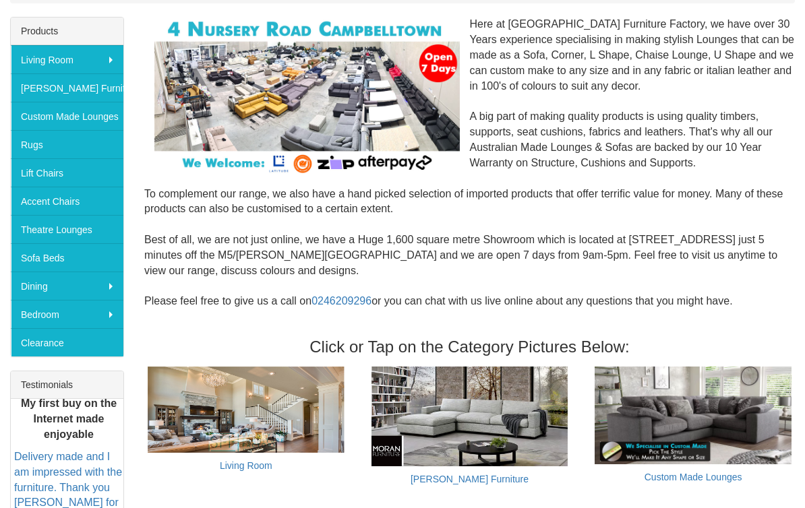
scroll to position [214, 0]
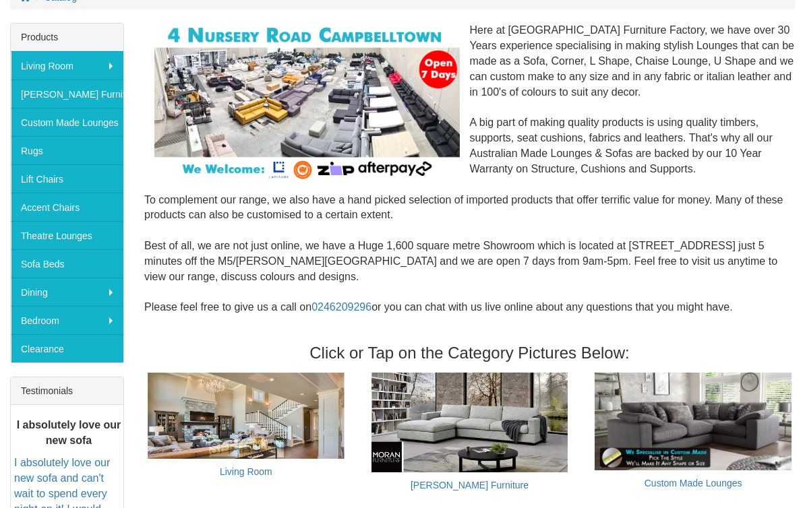
click at [100, 239] on link "Theatre Lounges" at bounding box center [67, 235] width 113 height 28
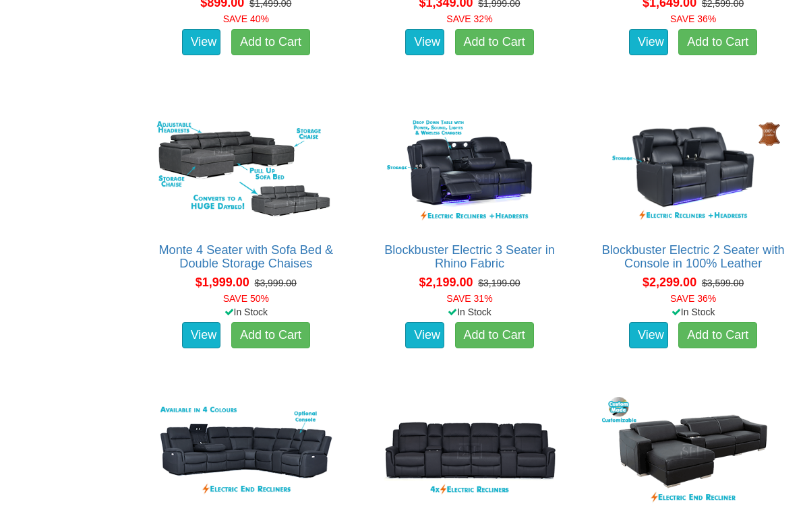
scroll to position [1099, 0]
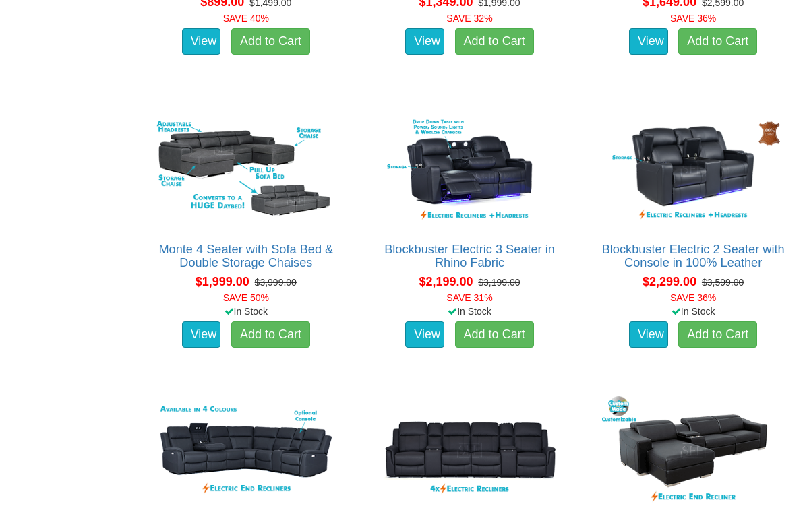
click at [273, 121] on img at bounding box center [246, 171] width 189 height 116
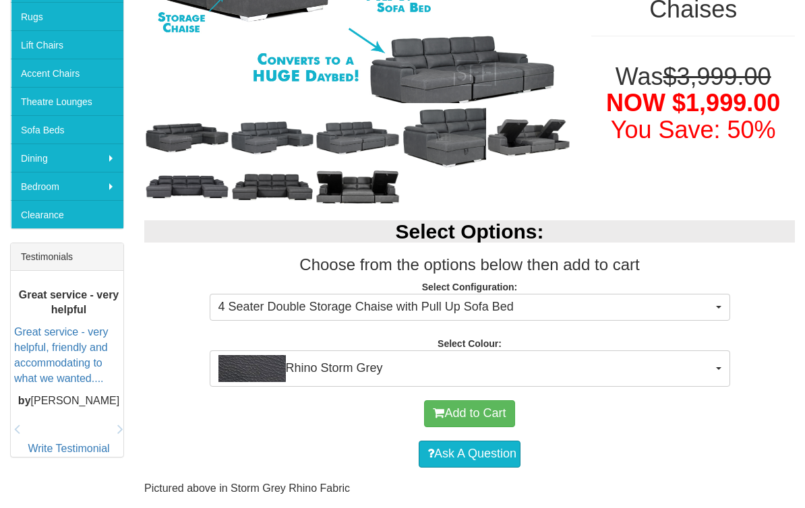
scroll to position [362, 0]
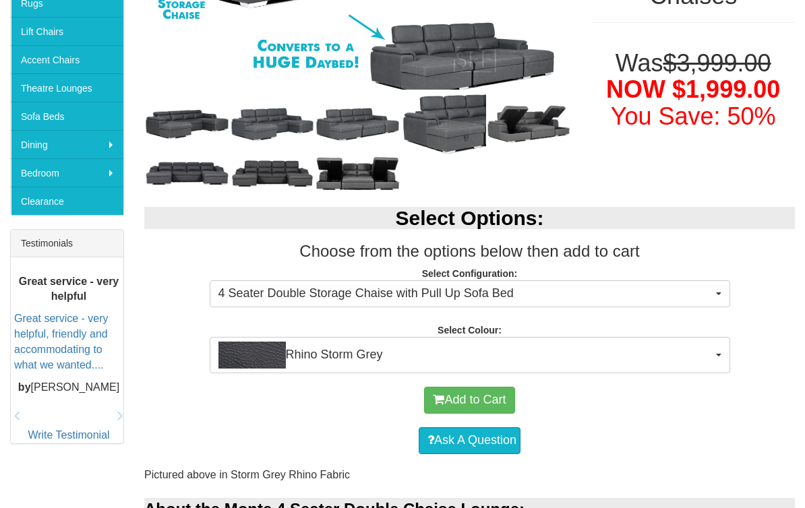
click at [720, 365] on button "Rhino Storm Grey" at bounding box center [470, 355] width 520 height 36
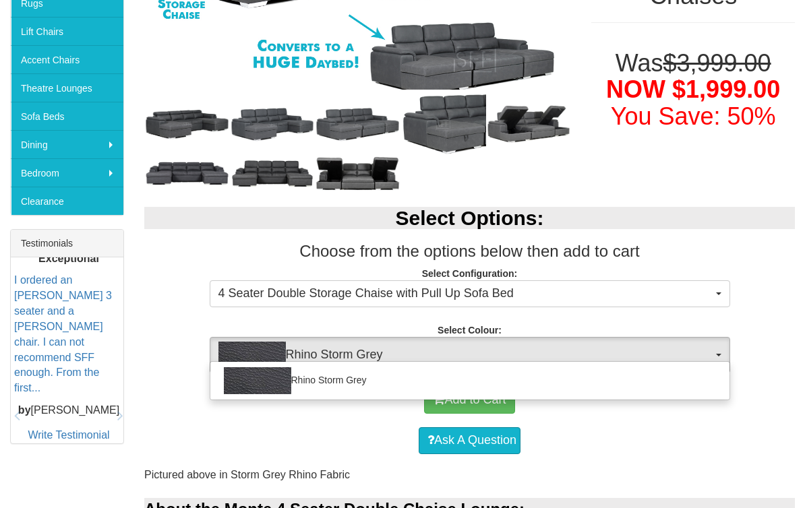
click at [722, 361] on div "Rhino Storm Grey" at bounding box center [470, 380] width 520 height 39
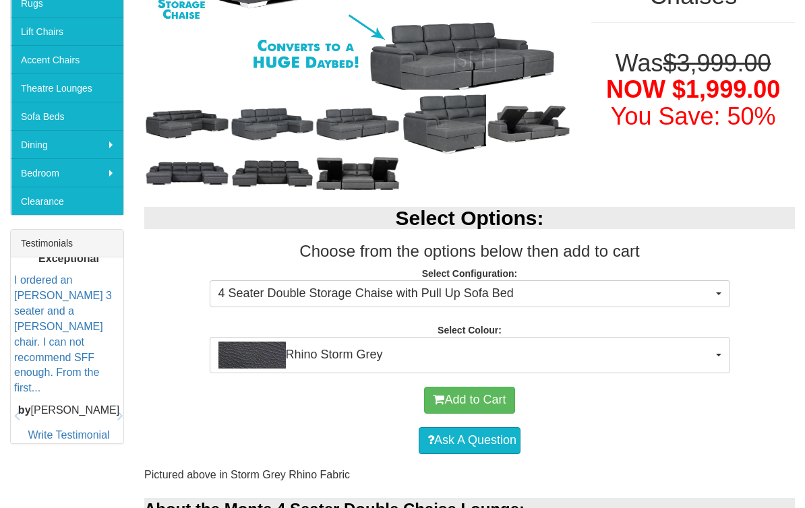
click at [721, 305] on button "4 Seater Double Storage Chaise with Pull Up Sofa Bed" at bounding box center [470, 293] width 520 height 27
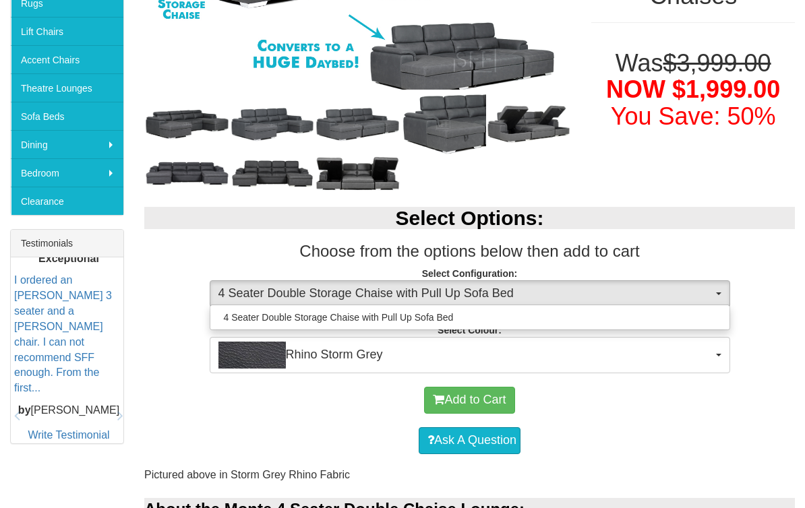
click at [734, 307] on div at bounding box center [402, 254] width 805 height 508
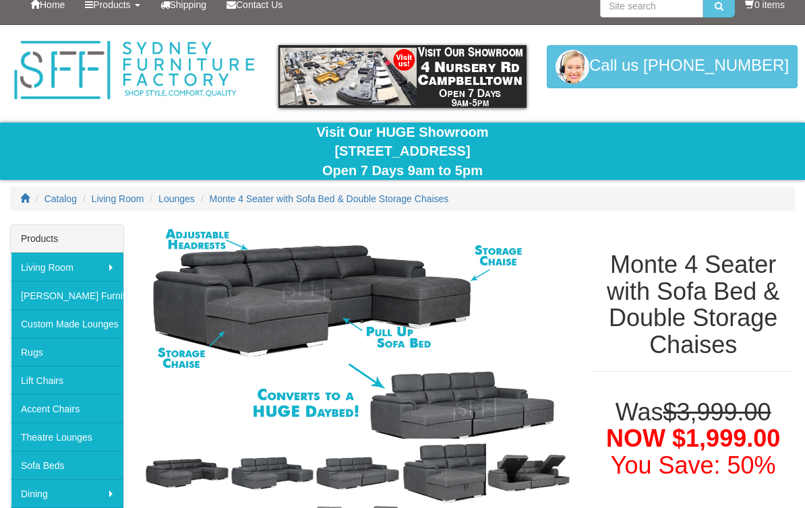
scroll to position [17, 0]
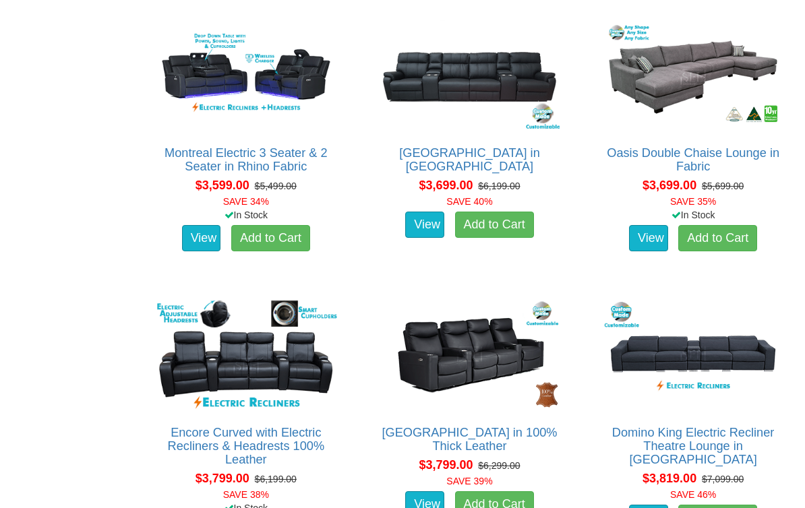
scroll to position [2594, 0]
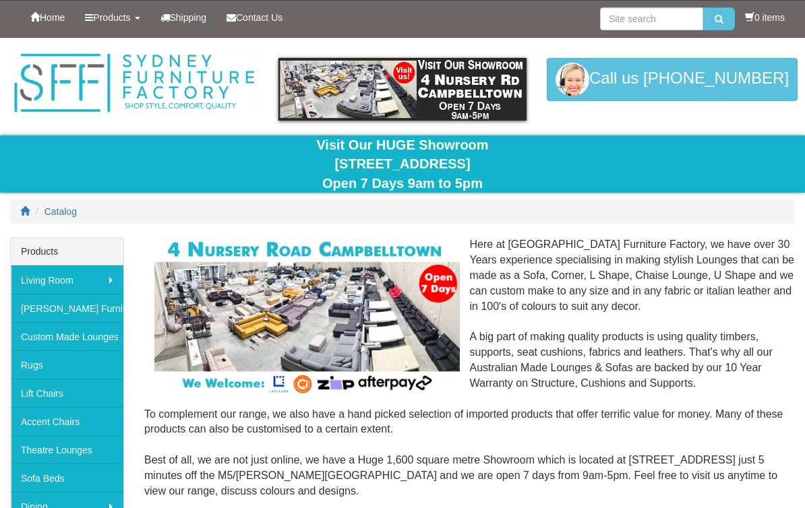
scroll to position [237, 0]
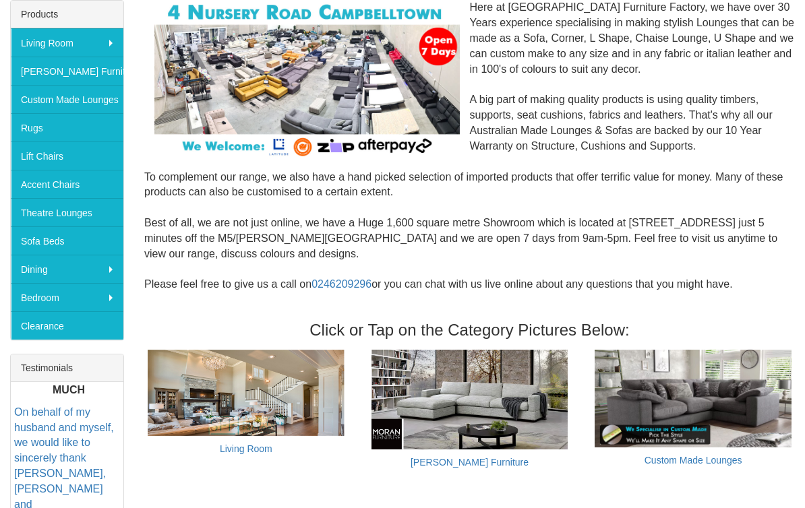
click at [526, 408] on img at bounding box center [469, 400] width 197 height 100
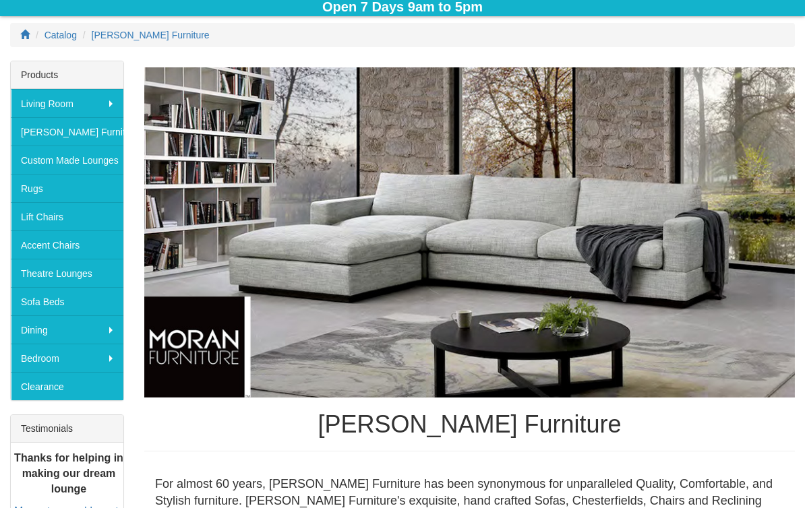
scroll to position [177, 0]
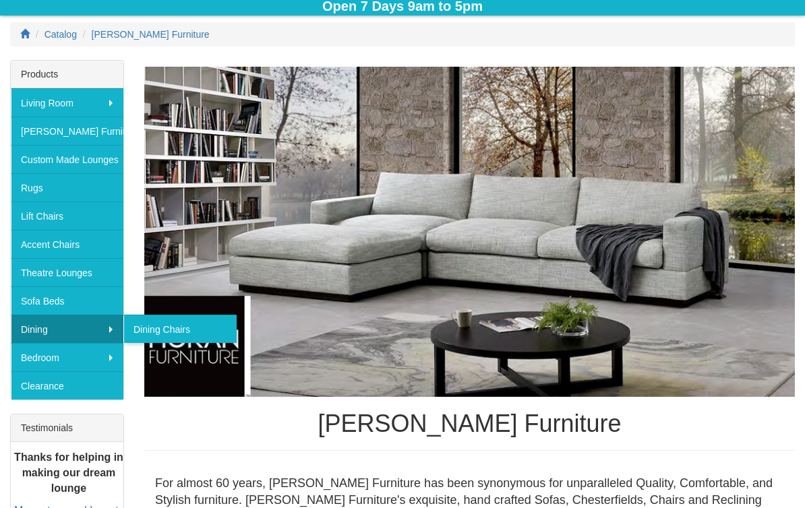
click at [185, 334] on link "Dining Chairs" at bounding box center [179, 329] width 113 height 28
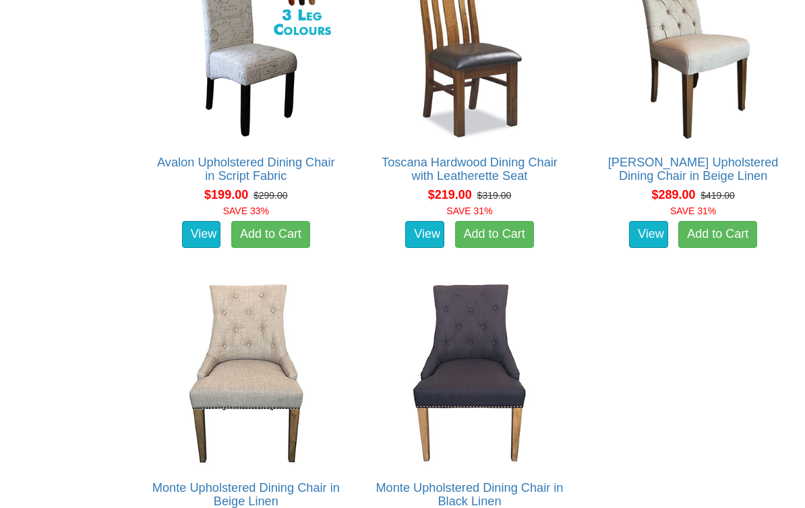
scroll to position [1334, 0]
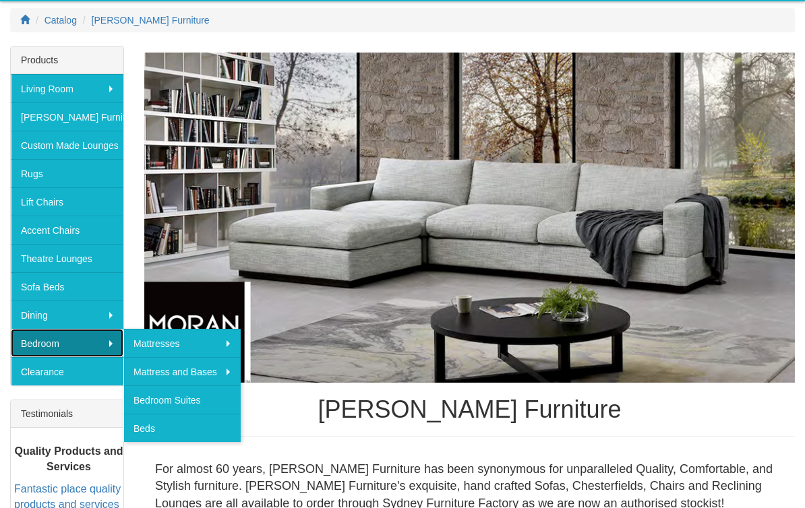
scroll to position [191, 0]
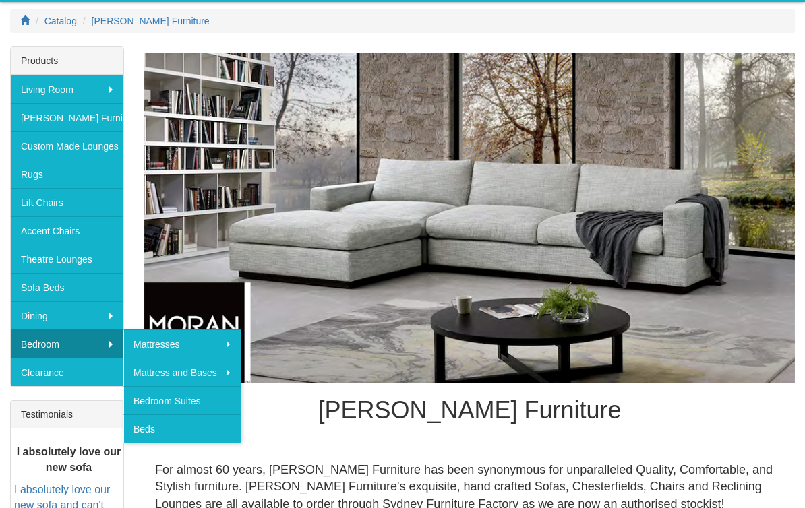
click at [109, 236] on link "Accent Chairs" at bounding box center [67, 230] width 113 height 28
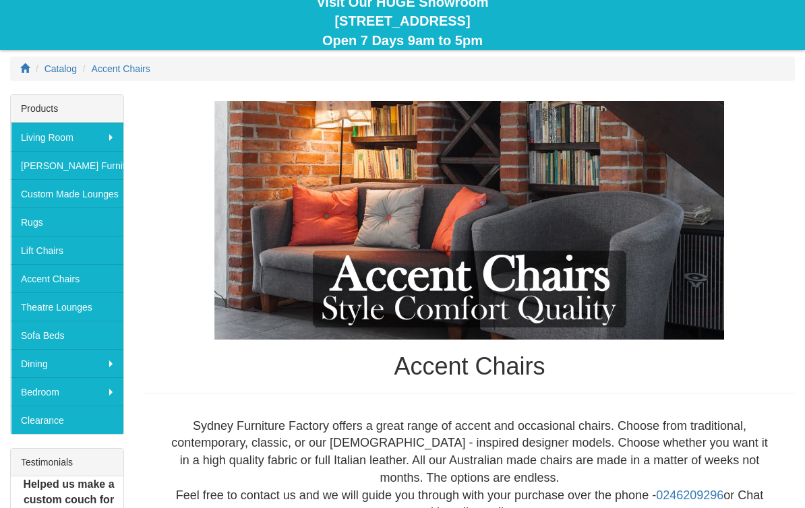
scroll to position [143, 0]
click at [108, 336] on link "Sofa Beds" at bounding box center [67, 335] width 113 height 28
